Goal: Find specific page/section: Find specific page/section

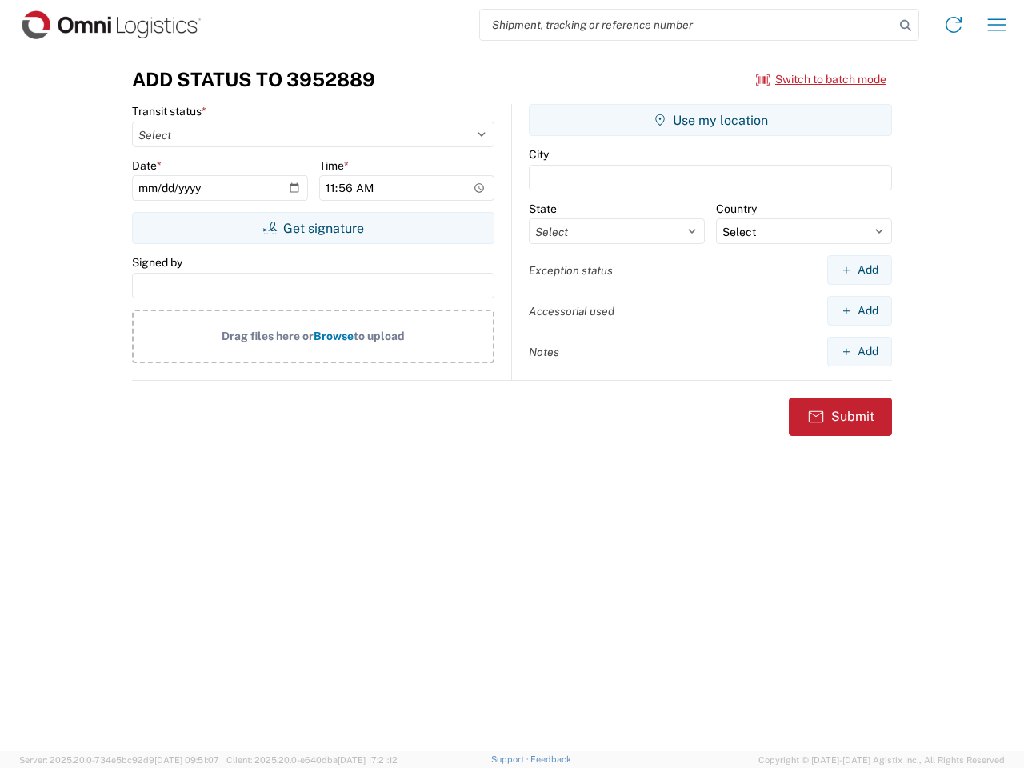
click at [687, 25] on input "search" at bounding box center [687, 25] width 414 height 30
click at [905, 26] on icon at bounding box center [905, 25] width 22 height 22
click at [953, 25] on icon at bounding box center [954, 25] width 26 height 26
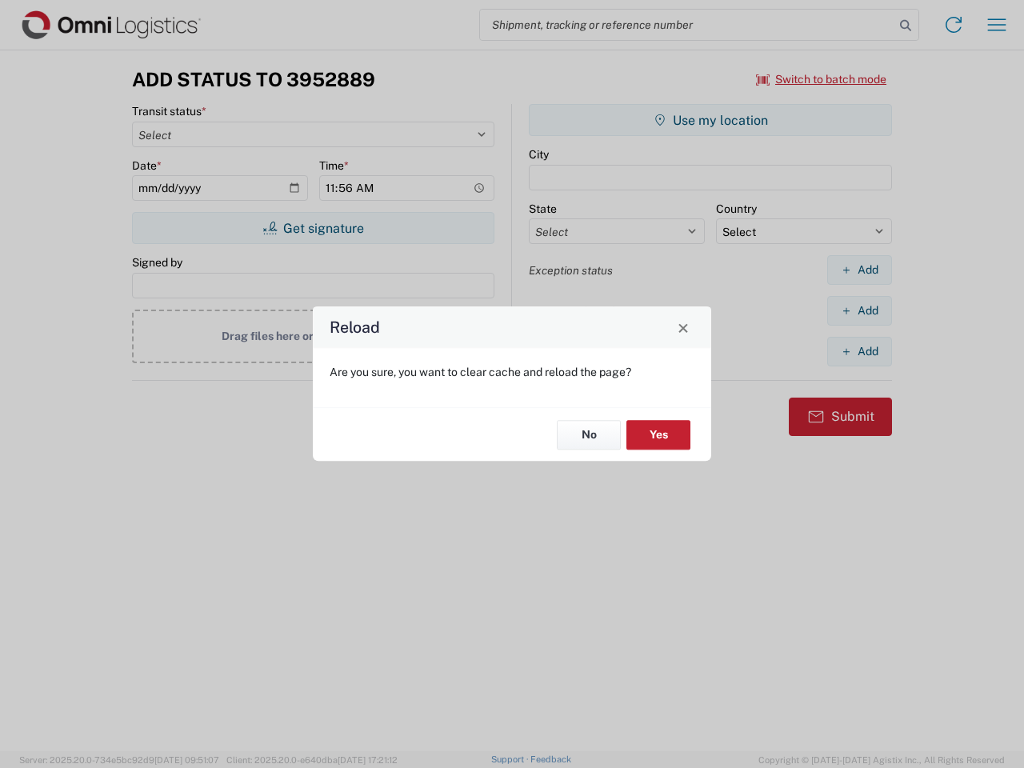
click at [997, 25] on div "Reload Are you sure, you want to clear cache and reload the page? No Yes" at bounding box center [512, 384] width 1024 height 768
click at [821, 79] on div "Reload Are you sure, you want to clear cache and reload the page? No Yes" at bounding box center [512, 384] width 1024 height 768
click at [313, 228] on div "Reload Are you sure, you want to clear cache and reload the page? No Yes" at bounding box center [512, 384] width 1024 height 768
click at [710, 120] on div "Reload Are you sure, you want to clear cache and reload the page? No Yes" at bounding box center [512, 384] width 1024 height 768
click at [859, 270] on div "Reload Are you sure, you want to clear cache and reload the page? No Yes" at bounding box center [512, 384] width 1024 height 768
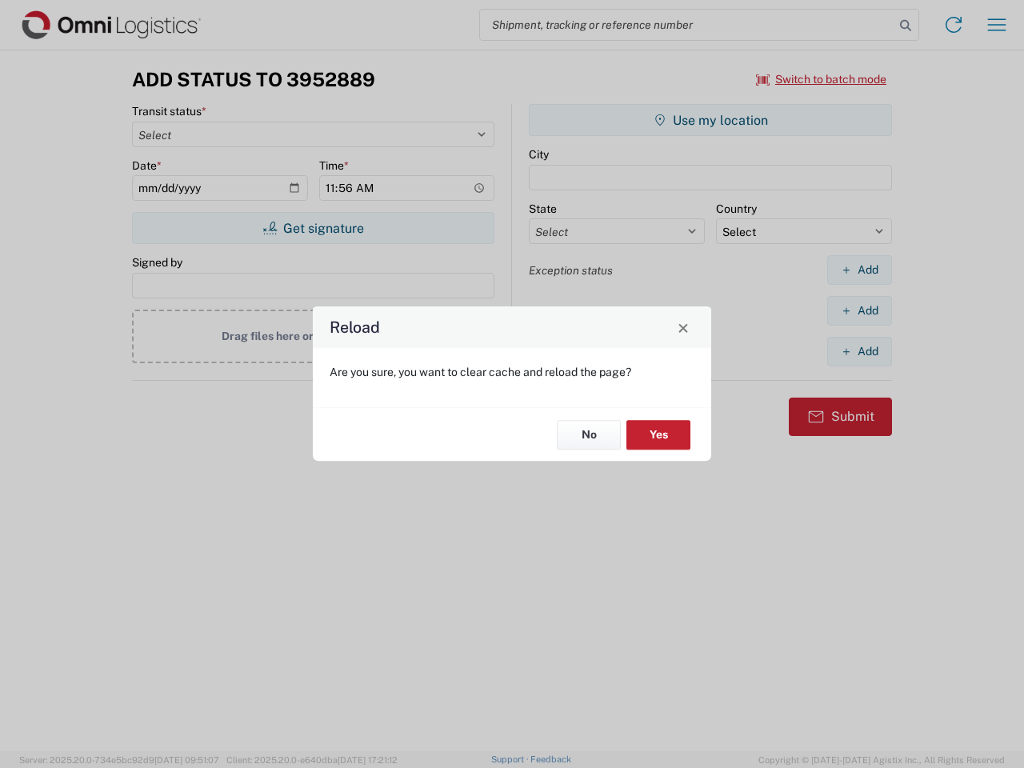
click at [859, 310] on div "Reload Are you sure, you want to clear cache and reload the page? No Yes" at bounding box center [512, 384] width 1024 height 768
click at [859, 351] on div "Reload Are you sure, you want to clear cache and reload the page? No Yes" at bounding box center [512, 384] width 1024 height 768
